Goal: Task Accomplishment & Management: Manage account settings

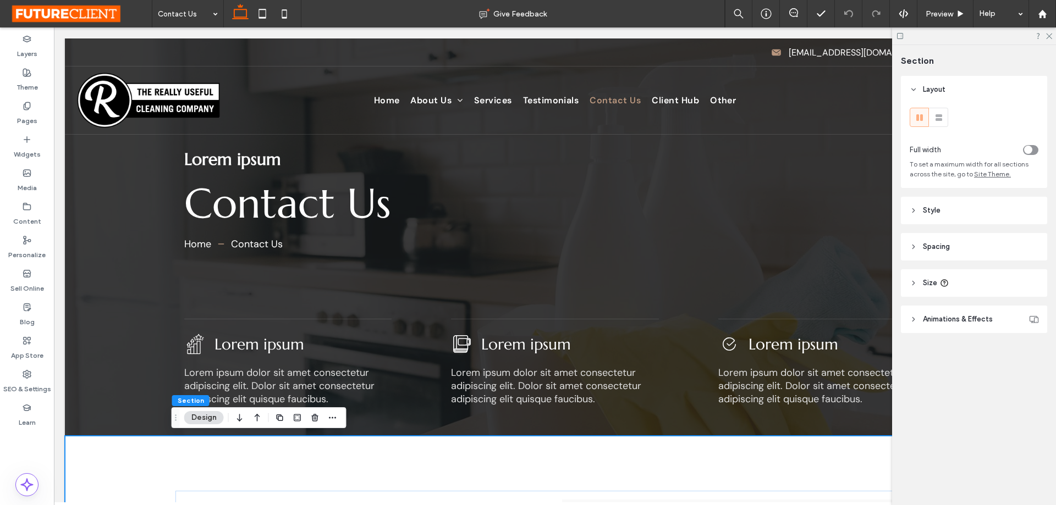
click at [1003, 458] on div "Section Layout Full width To set a maximum width for all sections across the si…" at bounding box center [974, 275] width 164 height 460
click at [1005, 414] on div "Section Layout Full width To set a maximum width for all sections across the si…" at bounding box center [974, 275] width 164 height 460
click at [903, 36] on icon at bounding box center [900, 36] width 8 height 8
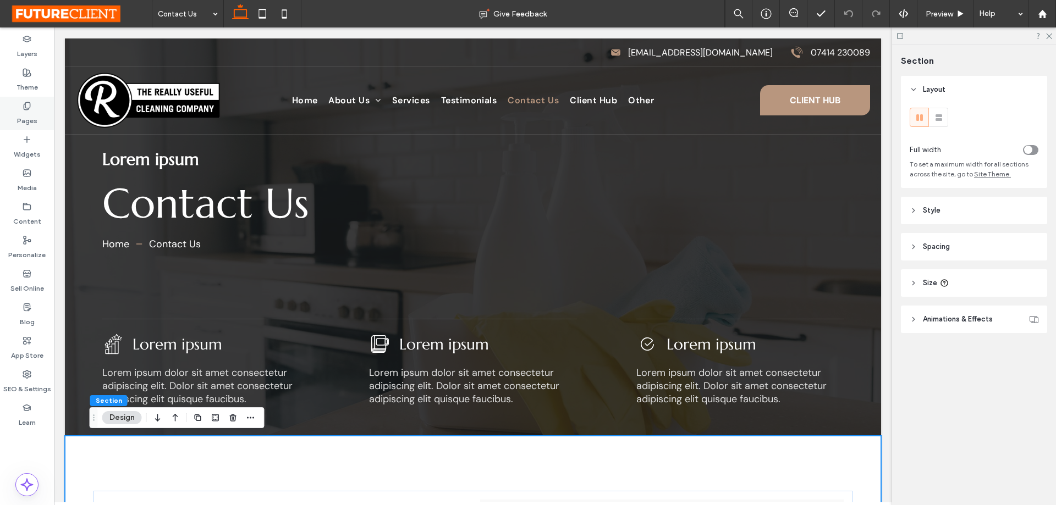
click at [26, 106] on icon at bounding box center [27, 106] width 9 height 9
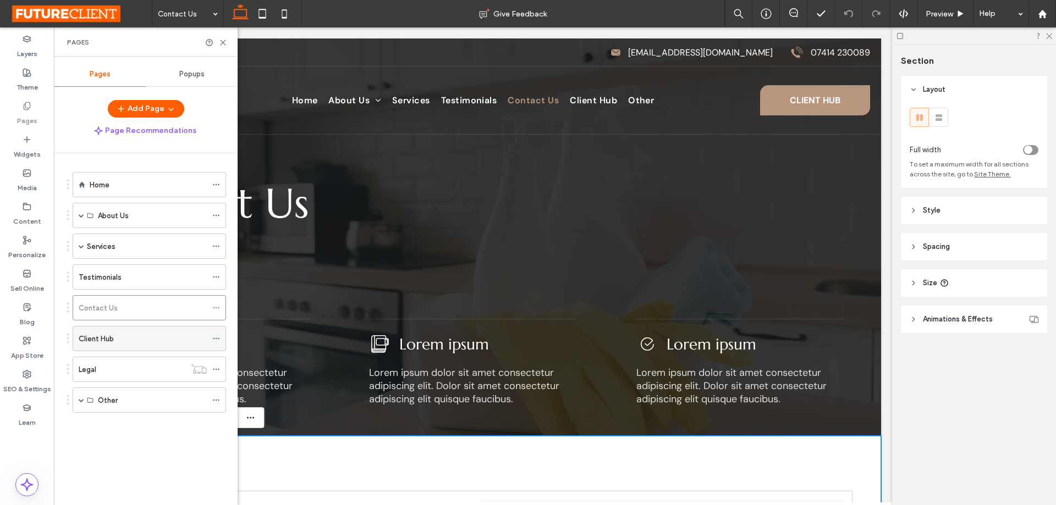
click at [219, 337] on icon at bounding box center [216, 339] width 8 height 8
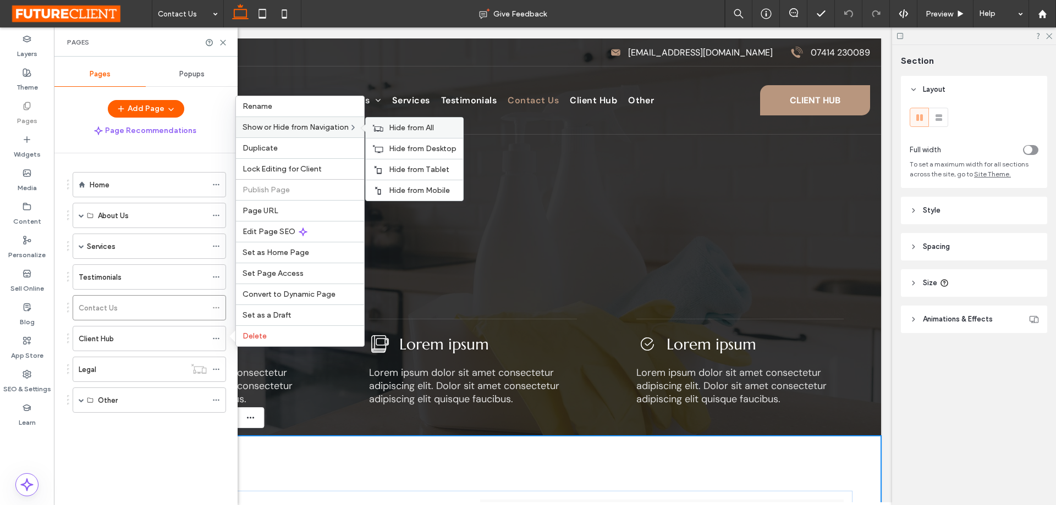
click at [399, 132] on span "Hide from All" at bounding box center [411, 127] width 45 height 9
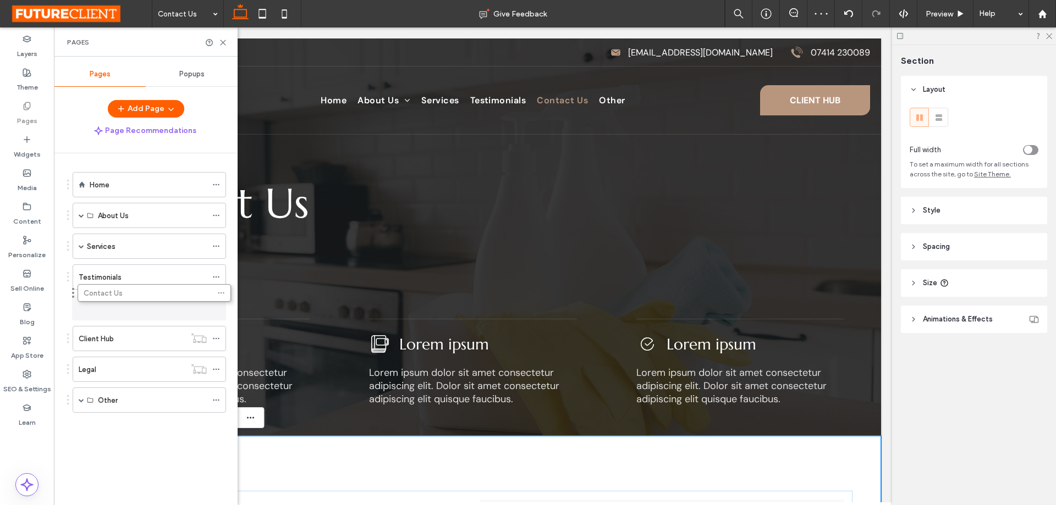
drag, startPoint x: 150, startPoint y: 306, endPoint x: 155, endPoint y: 295, distance: 12.6
click at [217, 400] on use at bounding box center [216, 401] width 6 height 2
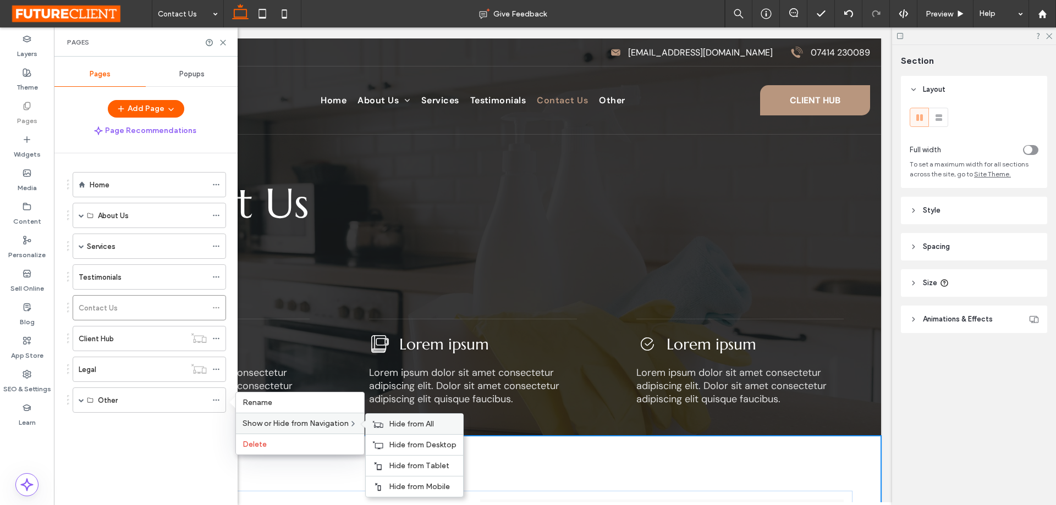
click at [400, 421] on span "Hide from All" at bounding box center [411, 424] width 45 height 9
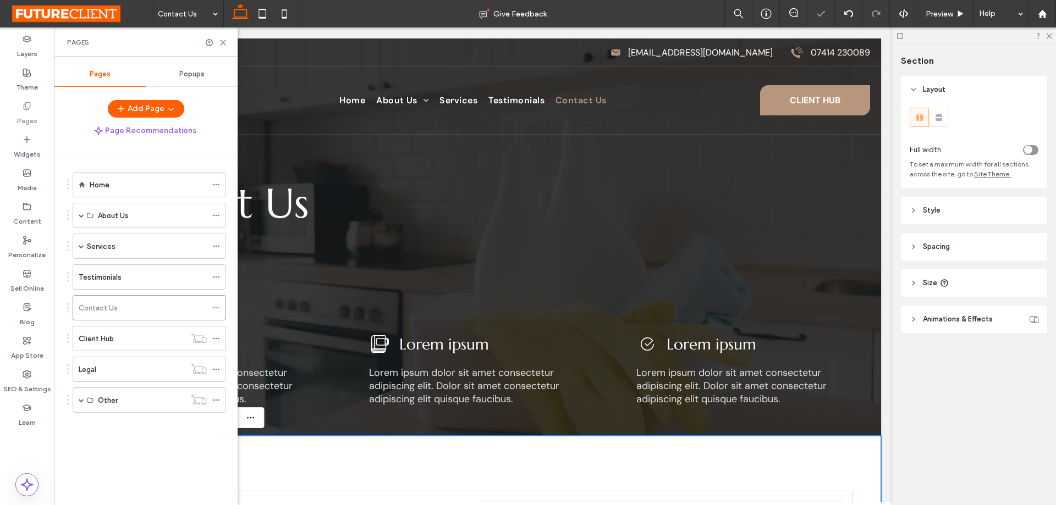
click at [187, 441] on div "Home About Us Who We Are Your Journey With Us FAQ Services Domestic Cleaning Co…" at bounding box center [152, 326] width 170 height 346
click at [955, 404] on div "Section Layout Full width To set a maximum width for all sections across the si…" at bounding box center [974, 275] width 164 height 460
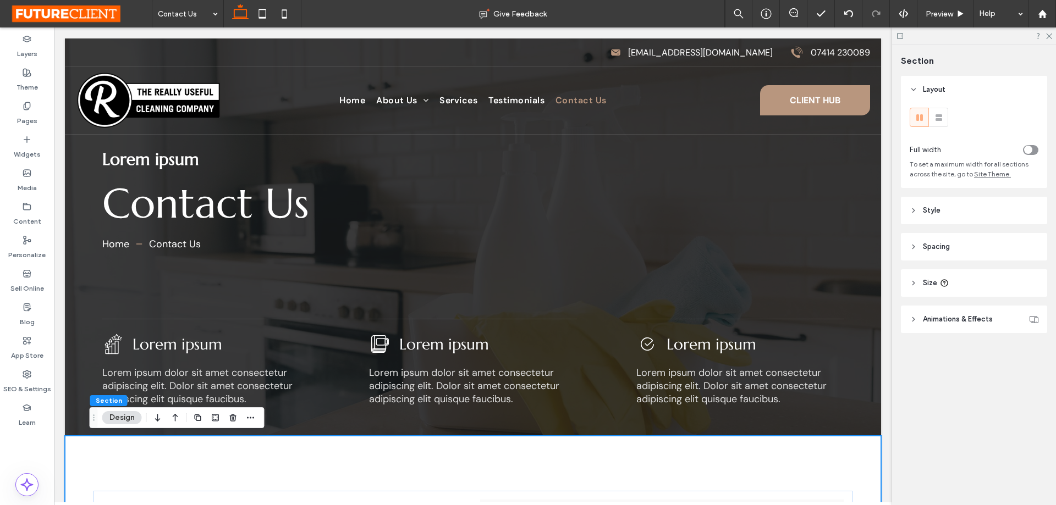
click at [959, 423] on div "Section Layout Full width To set a maximum width for all sections across the si…" at bounding box center [974, 275] width 164 height 460
click at [967, 425] on div "Section Layout Full width To set a maximum width for all sections across the si…" at bounding box center [974, 275] width 164 height 460
